Goal: Task Accomplishment & Management: Manage account settings

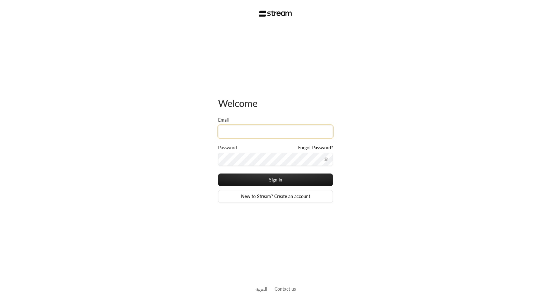
click at [240, 129] on input "Email" at bounding box center [275, 131] width 115 height 13
type input "[EMAIL_ADDRESS][DOMAIN_NAME]"
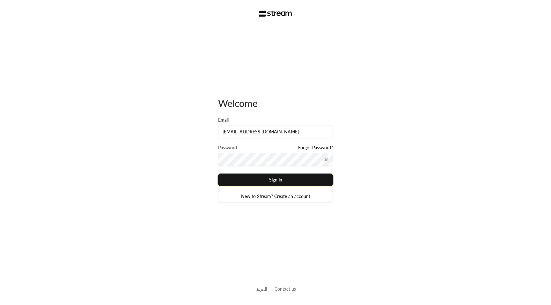
click at [295, 179] on button "Sign in" at bounding box center [275, 180] width 115 height 13
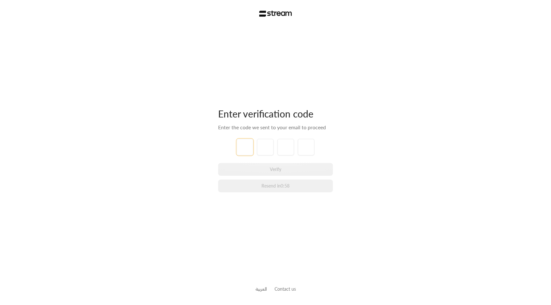
type input "1"
type input "2"
type input "3"
type input "4"
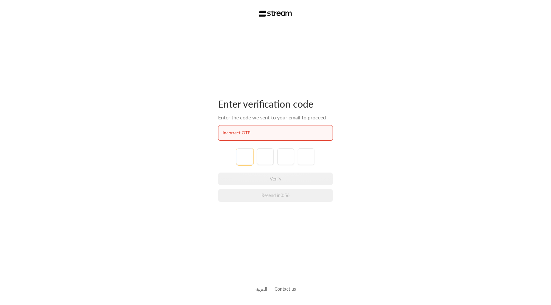
click at [249, 164] on input "tel" at bounding box center [245, 157] width 17 height 17
paste input "2"
type input "2"
type input "1"
type input "8"
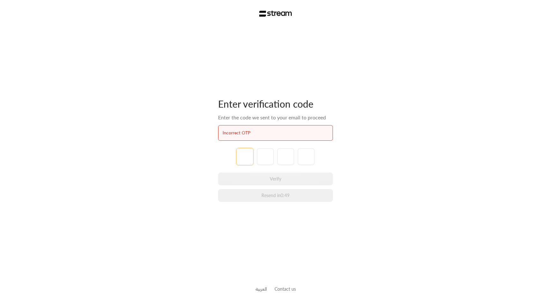
type input "1"
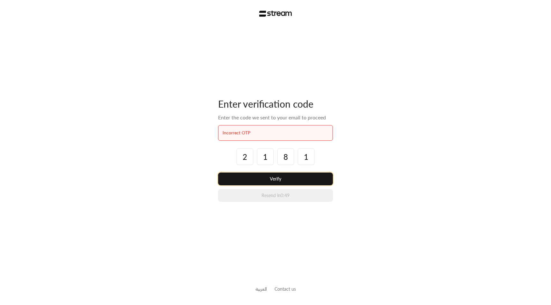
click at [281, 177] on button "Verify" at bounding box center [275, 179] width 115 height 13
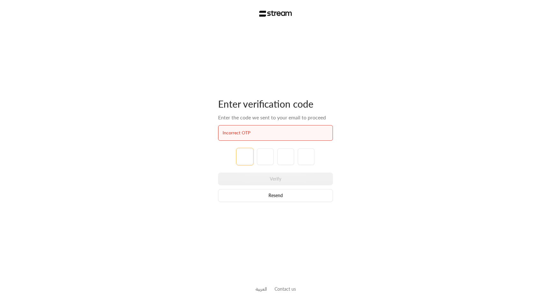
click at [248, 155] on input "tel" at bounding box center [245, 157] width 17 height 17
paste input "8"
type input "8"
type input "2"
type input "3"
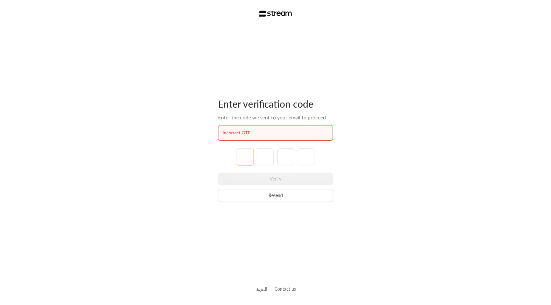
type input "1"
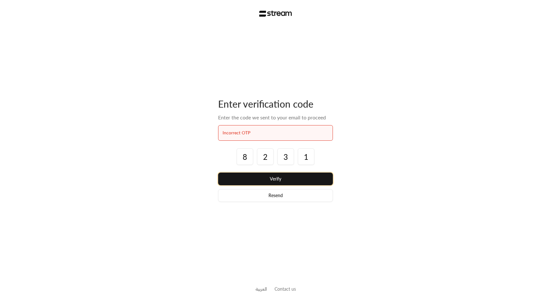
click at [275, 178] on button "Verify" at bounding box center [275, 179] width 115 height 13
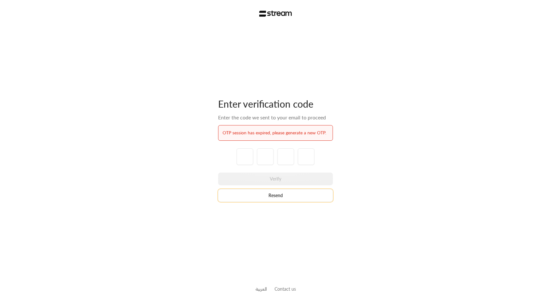
click at [270, 198] on button "Resend" at bounding box center [275, 195] width 115 height 13
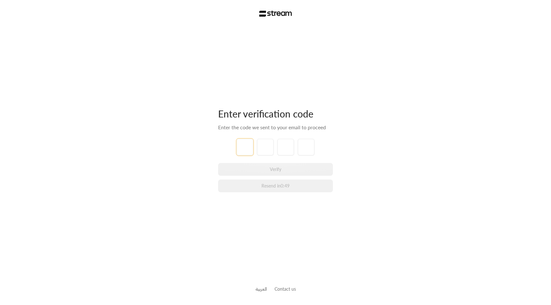
paste input "2"
type input "2"
type input "9"
type input "5"
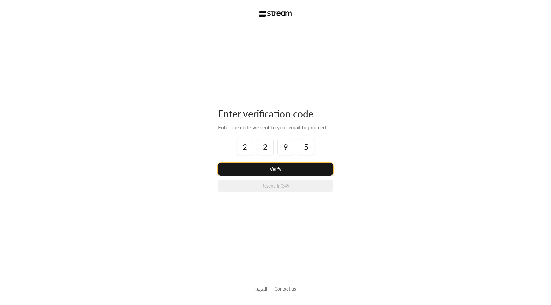
click at [285, 172] on button "Verify" at bounding box center [275, 169] width 115 height 13
